Goal: Task Accomplishment & Management: Complete application form

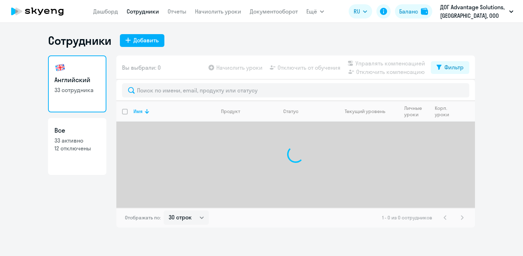
select select "30"
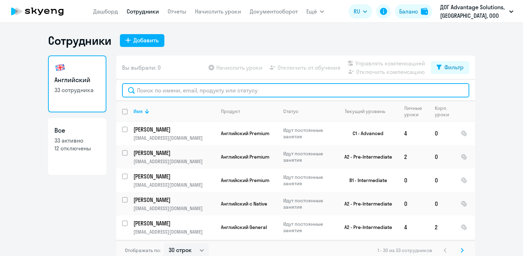
click at [164, 93] on input "text" at bounding box center [295, 90] width 347 height 14
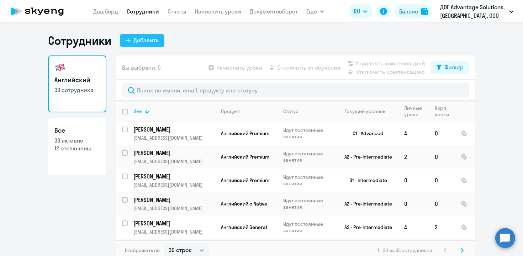
click at [142, 37] on div "Добавить" at bounding box center [145, 40] width 25 height 9
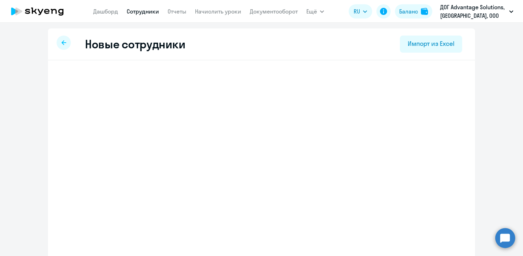
select select "english_adult_not_native_speaker"
select select "3"
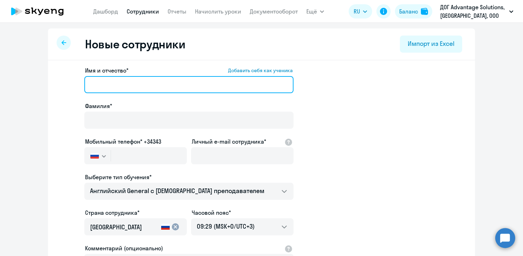
click at [97, 83] on input "Имя и отчество* Добавить себя как ученика" at bounding box center [188, 84] width 209 height 17
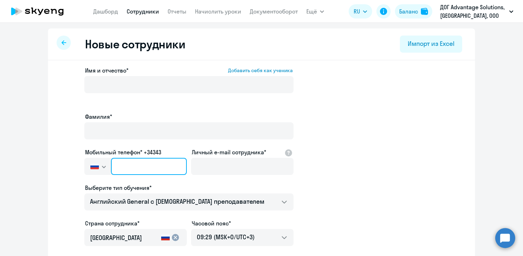
click at [136, 158] on input "text" at bounding box center [149, 166] width 76 height 17
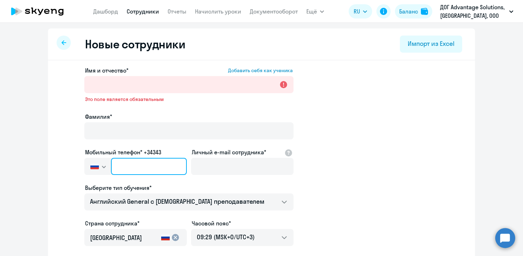
paste input "[PHONE_NUMBER]"
type input "[PHONE_NUMBER]"
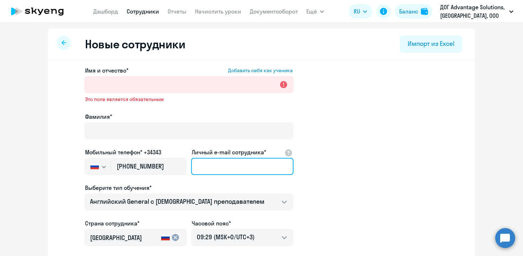
click at [233, 166] on input "Личный e-mail сотрудника*" at bounding box center [242, 166] width 102 height 17
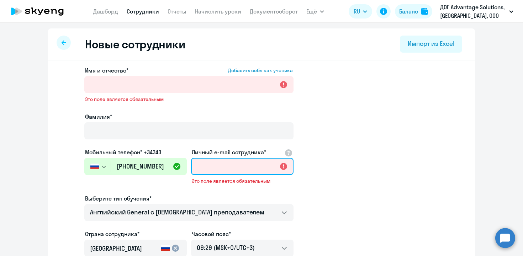
paste input "[EMAIL_ADDRESS][DOMAIN_NAME]"
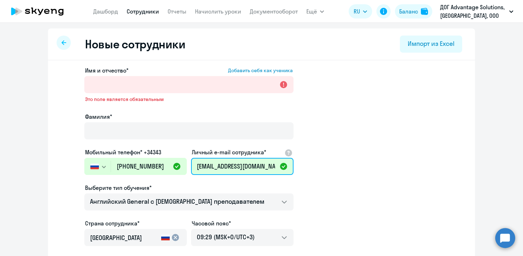
type input "[EMAIL_ADDRESS][DOMAIN_NAME]"
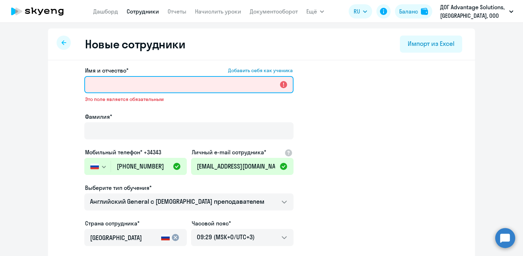
click at [133, 91] on input "Имя и отчество* Добавить себя как ученика" at bounding box center [188, 84] width 209 height 17
paste input "[PERSON_NAME]"
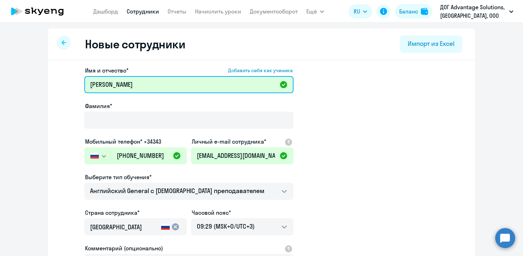
drag, startPoint x: 136, startPoint y: 88, endPoint x: 100, endPoint y: 85, distance: 36.4
click at [100, 85] on input "[PERSON_NAME]" at bounding box center [188, 84] width 209 height 17
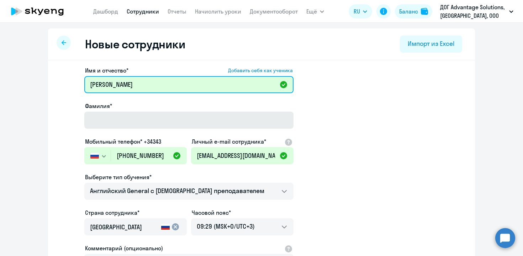
type input "[PERSON_NAME]"
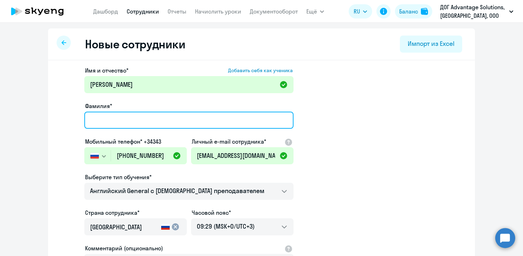
click at [99, 116] on input "Фамилия*" at bounding box center [188, 120] width 209 height 17
paste input "Kostandian"
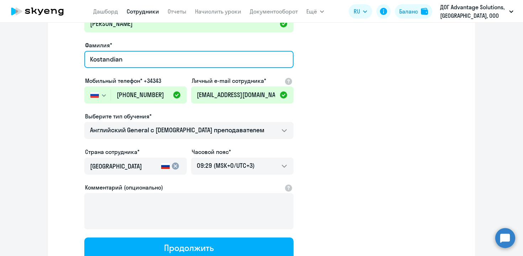
scroll to position [63, 0]
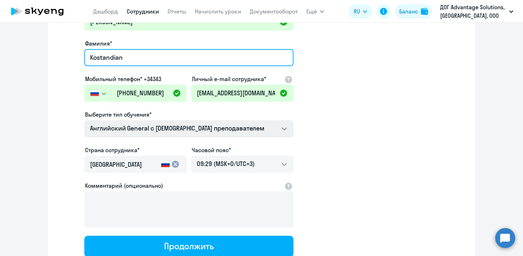
type input "Kostandian"
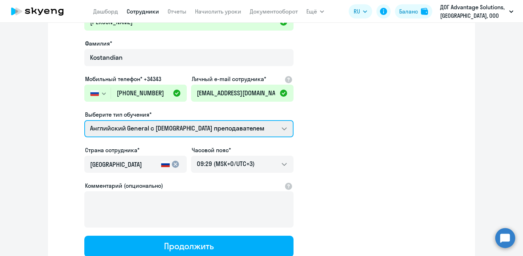
click at [124, 128] on select "Английский General с [DEMOGRAPHIC_DATA] преподавателем Talks 15 минутные разгов…" at bounding box center [188, 128] width 209 height 17
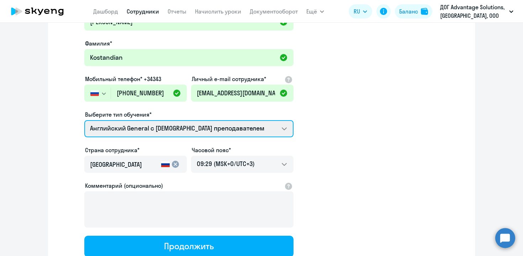
select select "english_adult_native_speaker"
click at [84, 120] on select "Английский General с [DEMOGRAPHIC_DATA] преподавателем Talks 15 минутные разгов…" at bounding box center [188, 128] width 209 height 17
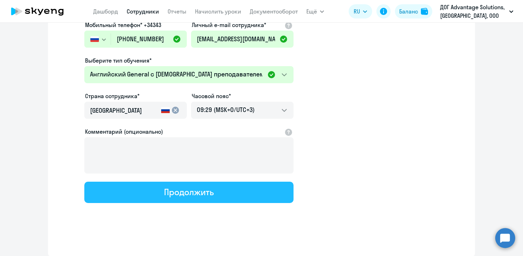
click at [192, 198] on button "Продолжить" at bounding box center [188, 192] width 209 height 21
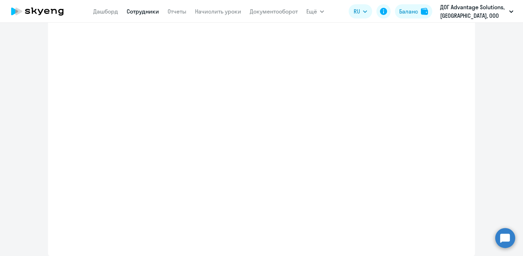
scroll to position [157, 0]
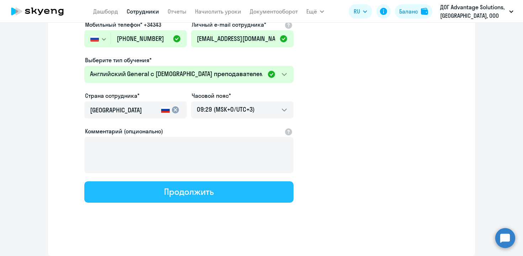
select select "english_adult_native_speaker"
select select "3"
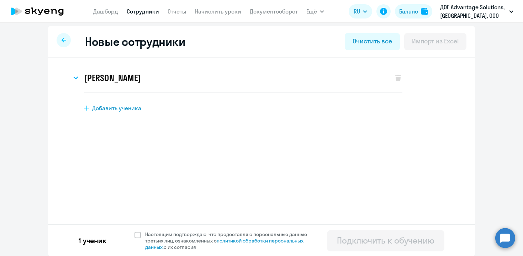
scroll to position [3, 0]
click at [134, 233] on span at bounding box center [137, 234] width 6 height 6
click at [134, 231] on input "Настоящим подтверждаю, что предоставляю персональные данные третьих лиц, ознако…" at bounding box center [134, 230] width 0 height 0
checkbox input "true"
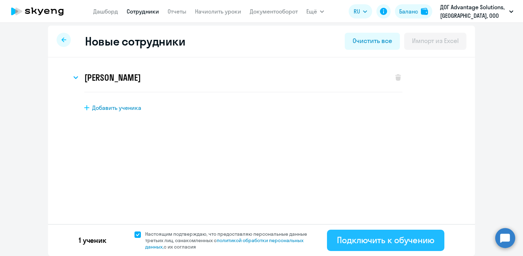
click at [380, 242] on div "Подключить к обучению" at bounding box center [385, 239] width 97 height 11
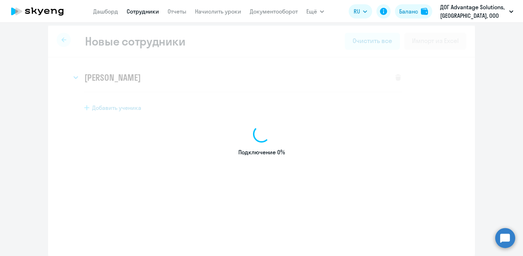
select select "english_adult_not_native_speaker"
select select "3"
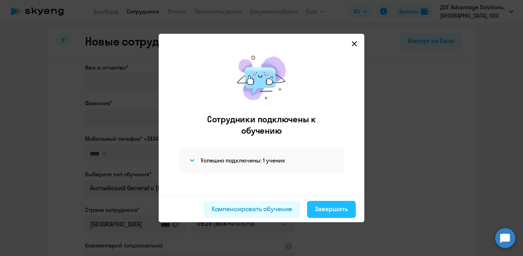
click at [334, 212] on div "Завершить" at bounding box center [331, 208] width 33 height 9
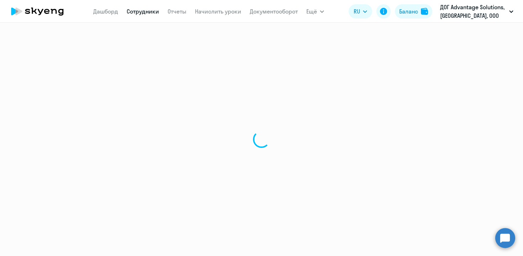
select select "30"
